Goal: Contribute content

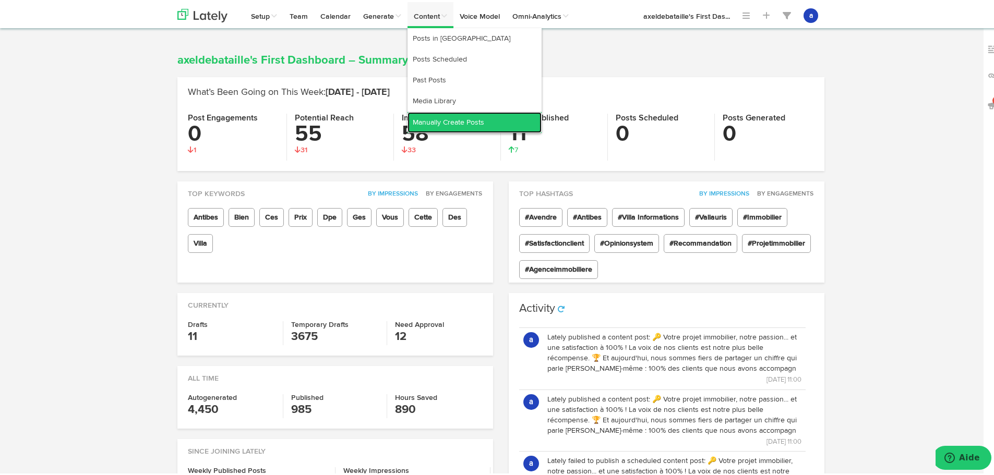
click at [451, 121] on link "Manually Create Posts" at bounding box center [474, 120] width 134 height 21
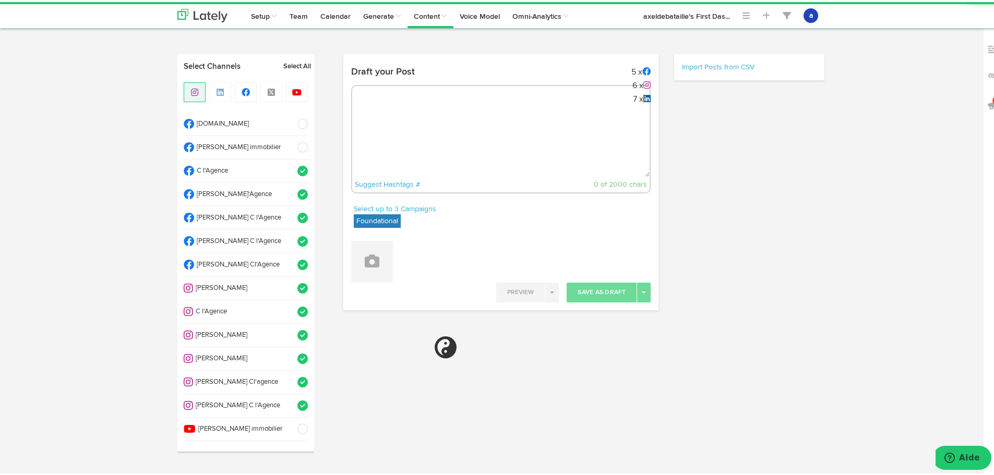
radio input "true"
select select "9"
select select "51"
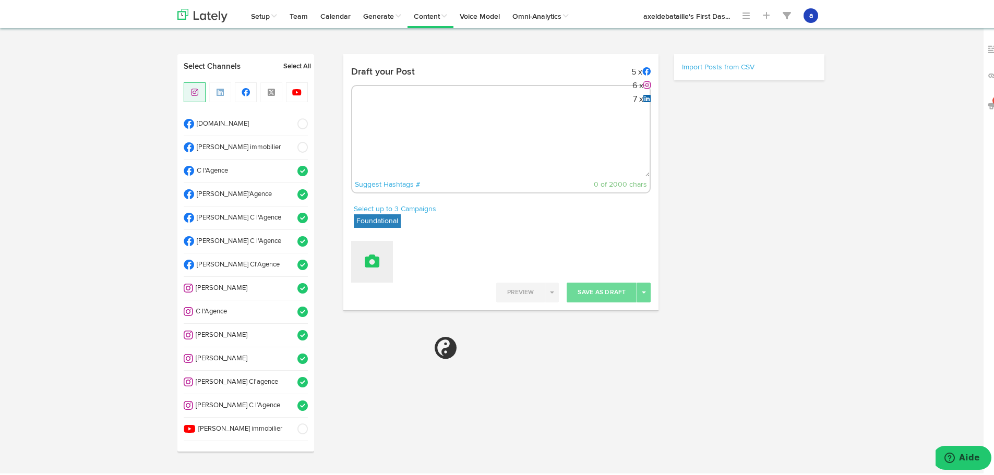
click at [364, 266] on button at bounding box center [372, 260] width 42 height 42
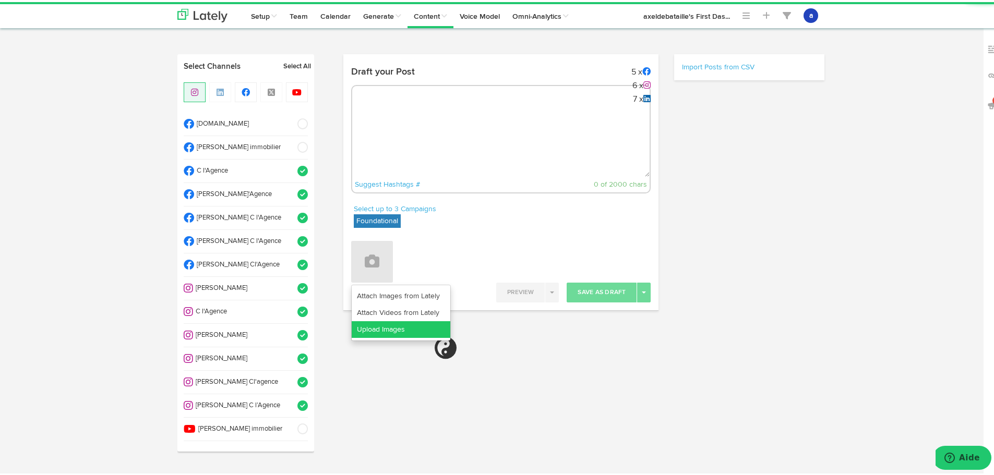
click at [376, 322] on link "Upload Images" at bounding box center [401, 327] width 99 height 17
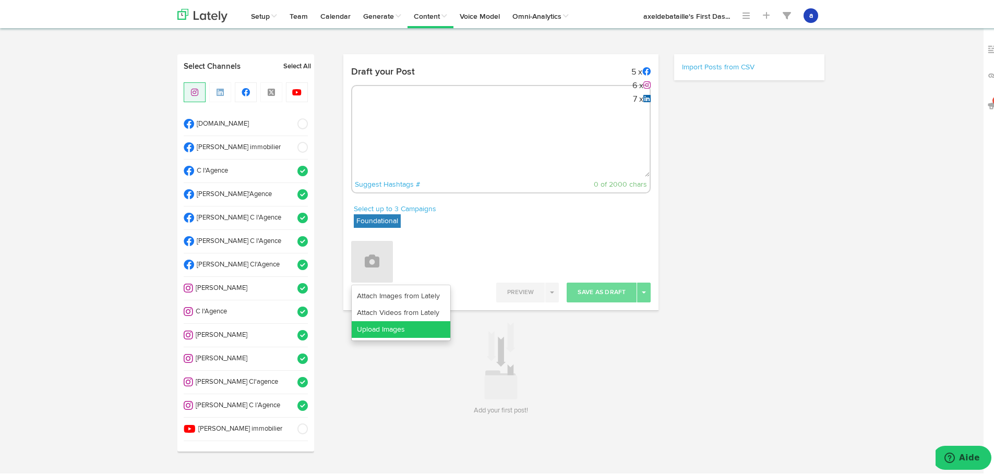
click at [373, 327] on link "Upload Images" at bounding box center [401, 327] width 99 height 17
click at [788, 146] on div "Draft your Post 5 x 6 x 7 x Suggest Hashtags # 0 of 2000 chars Select up to 3 C…" at bounding box center [583, 234] width 497 height 365
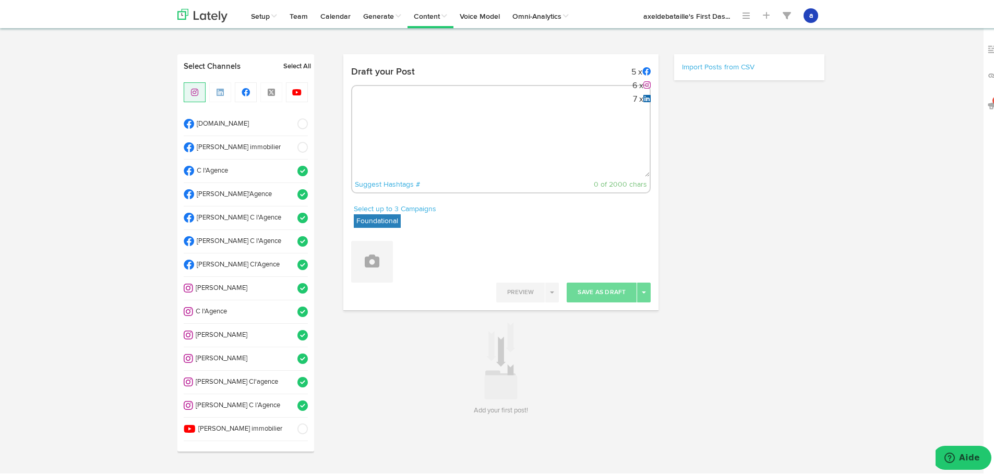
click at [138, 173] on div "Channels Create Generate Pipeline Team Basic Analytics (limited on mobile) Dash…" at bounding box center [500, 242] width 1001 height 381
